Goal: Task Accomplishment & Management: Manage account settings

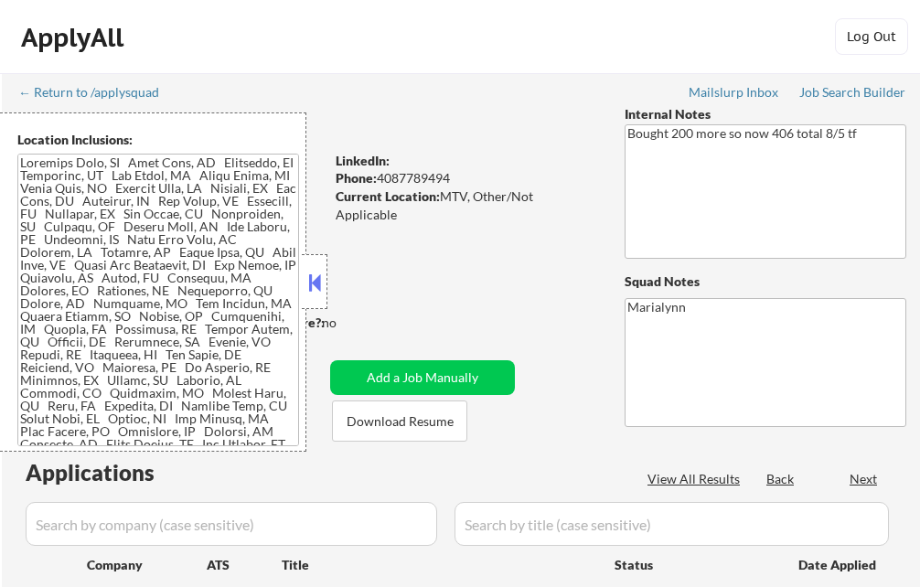
select select ""pending""
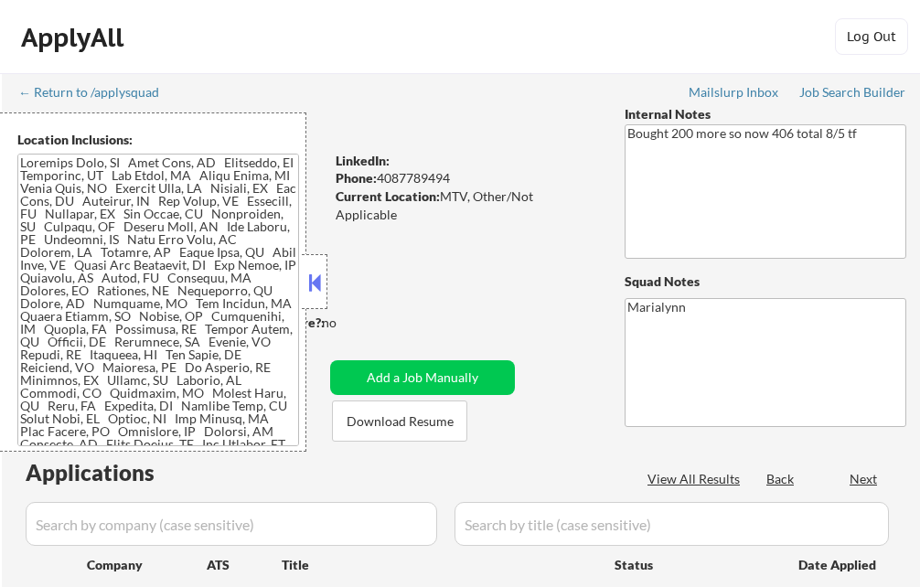
select select ""pending""
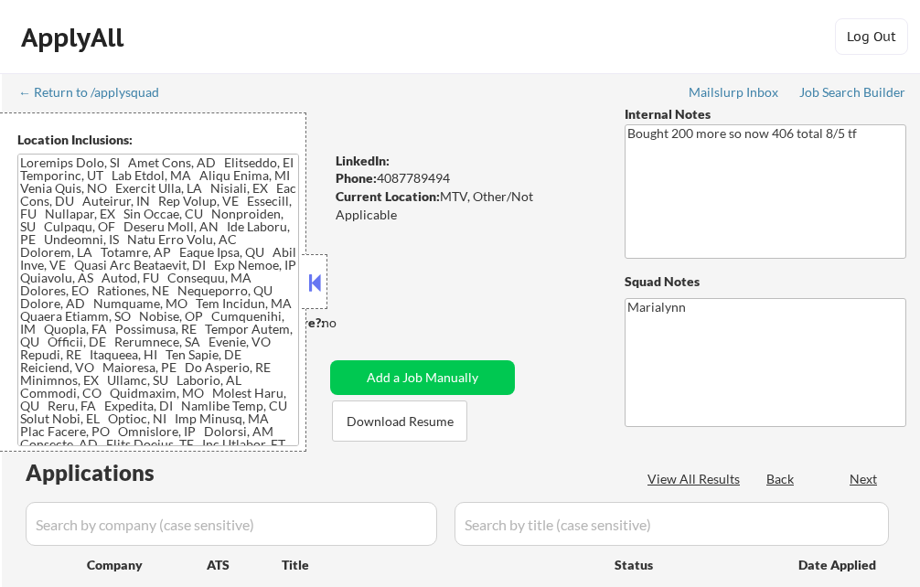
select select ""pending""
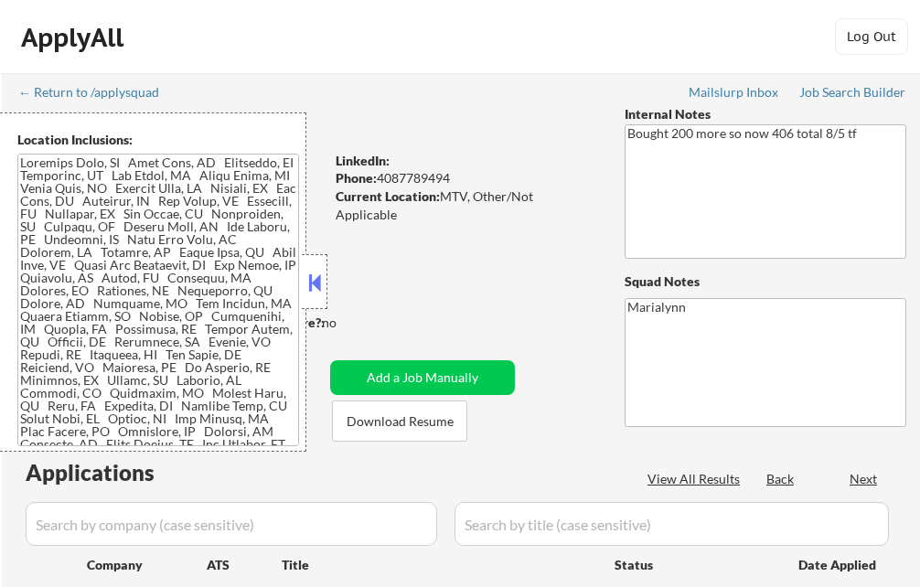
select select ""pending""
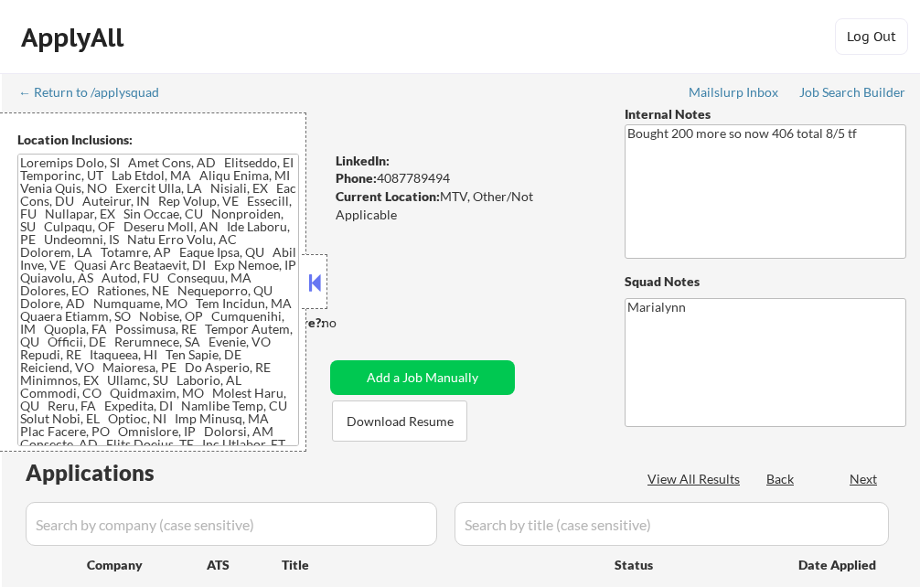
select select ""pending""
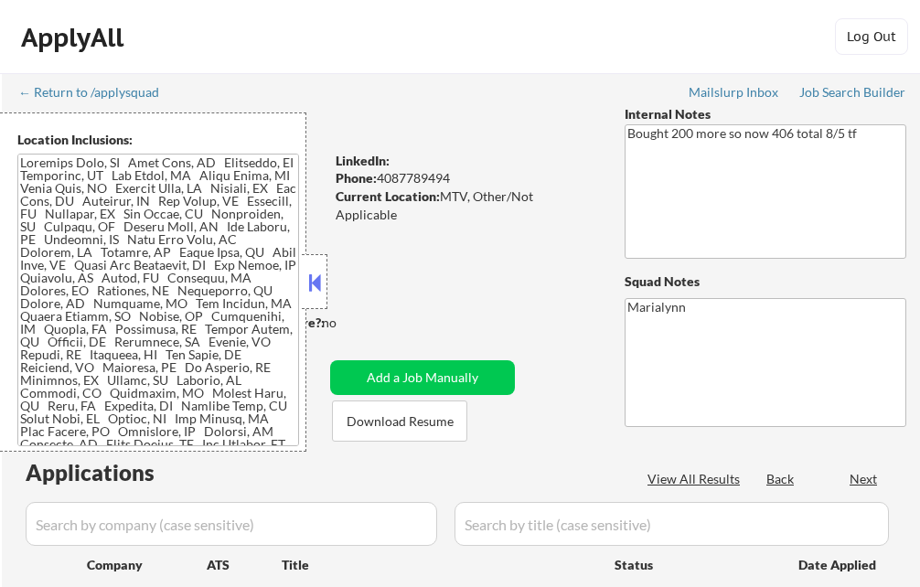
select select ""pending""
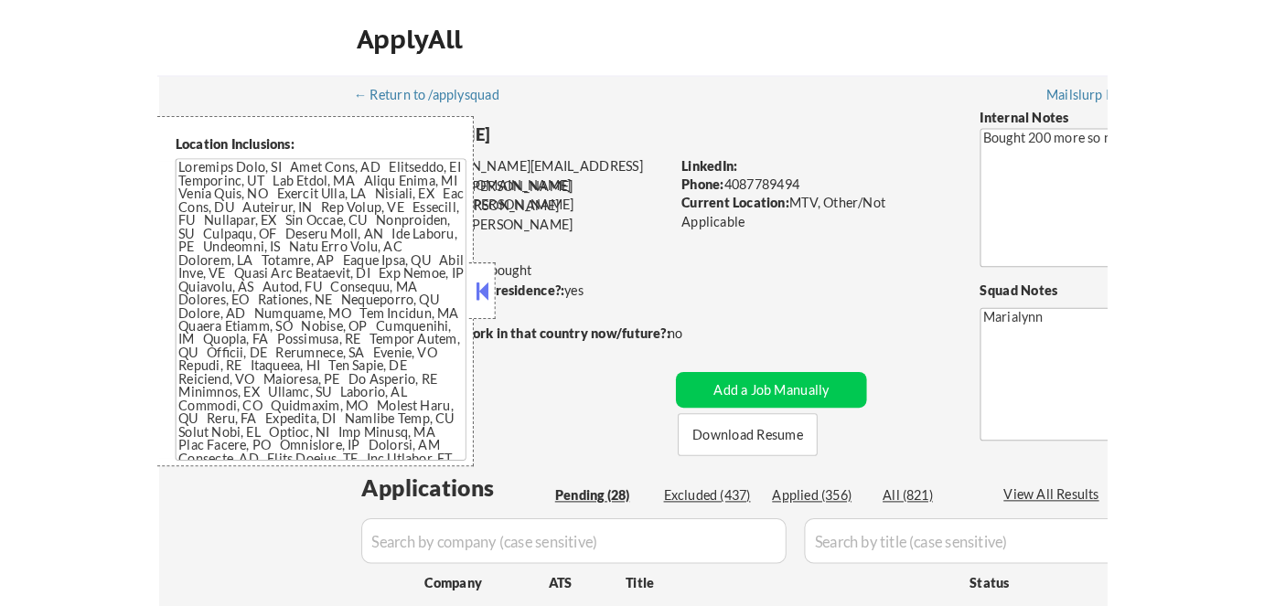
scroll to position [332, 0]
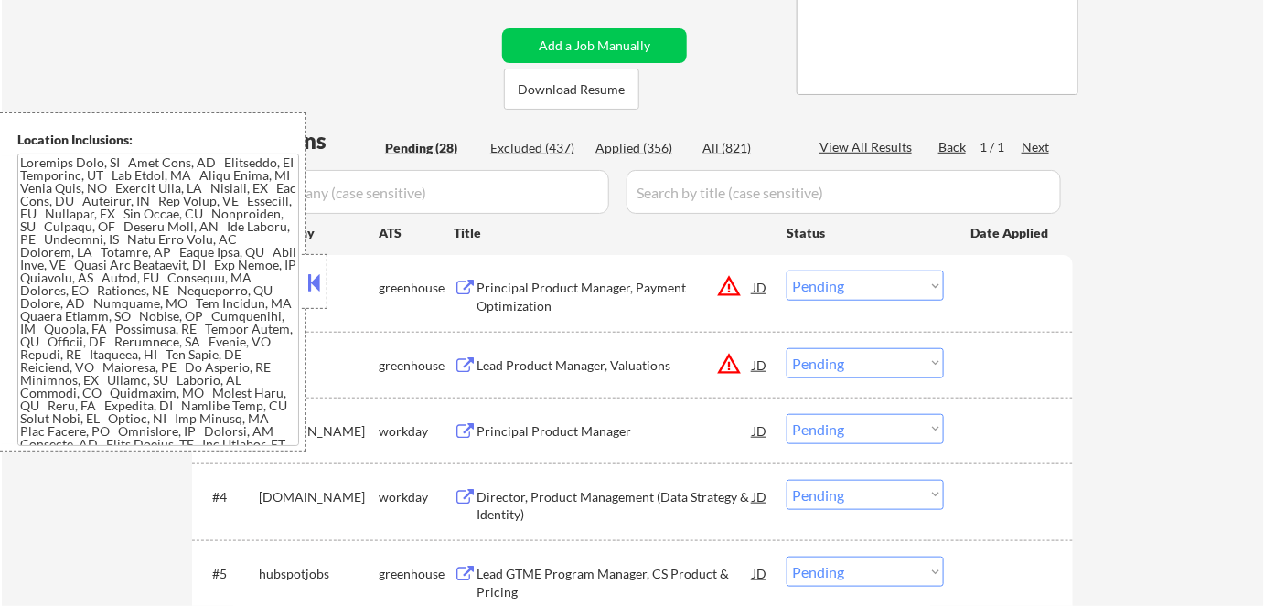
click at [321, 281] on button at bounding box center [315, 282] width 20 height 27
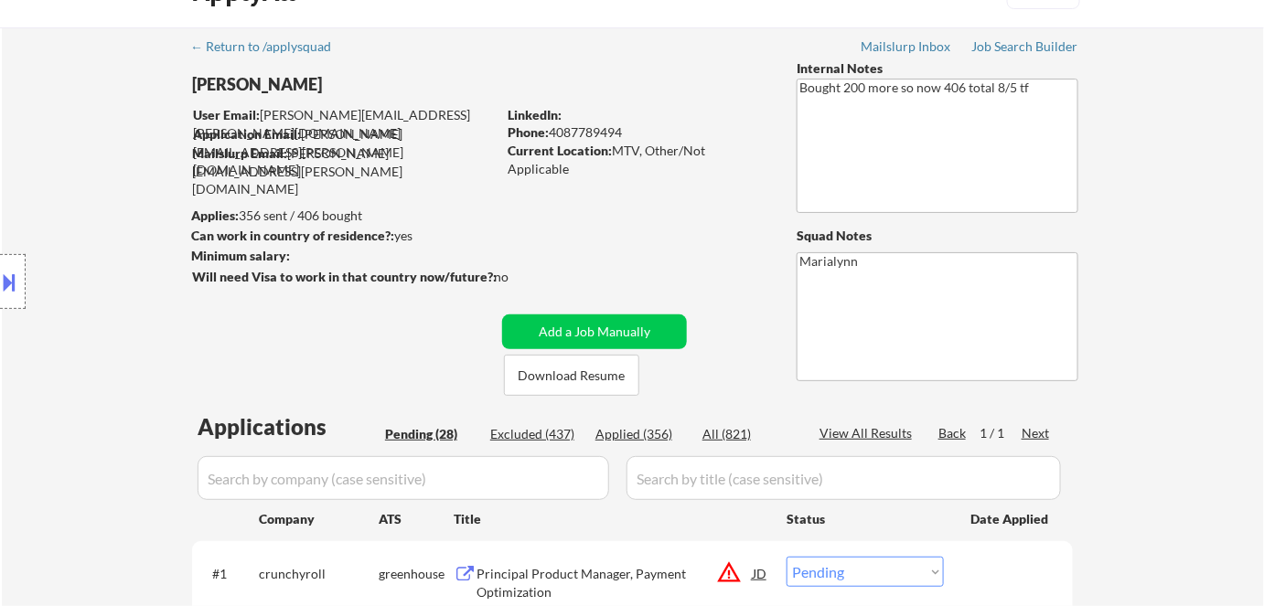
scroll to position [82, 0]
